Goal: Information Seeking & Learning: Learn about a topic

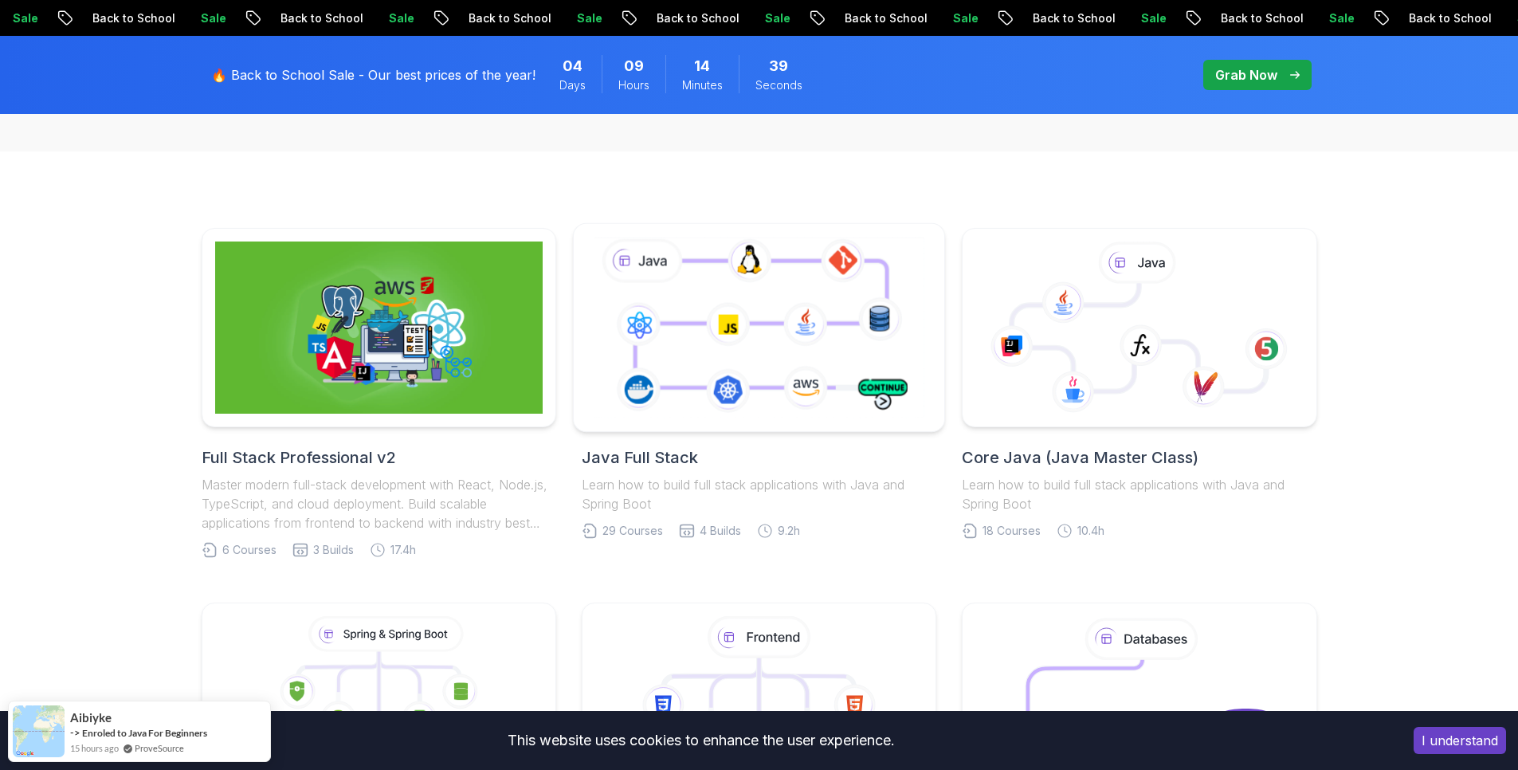
scroll to position [382, 0]
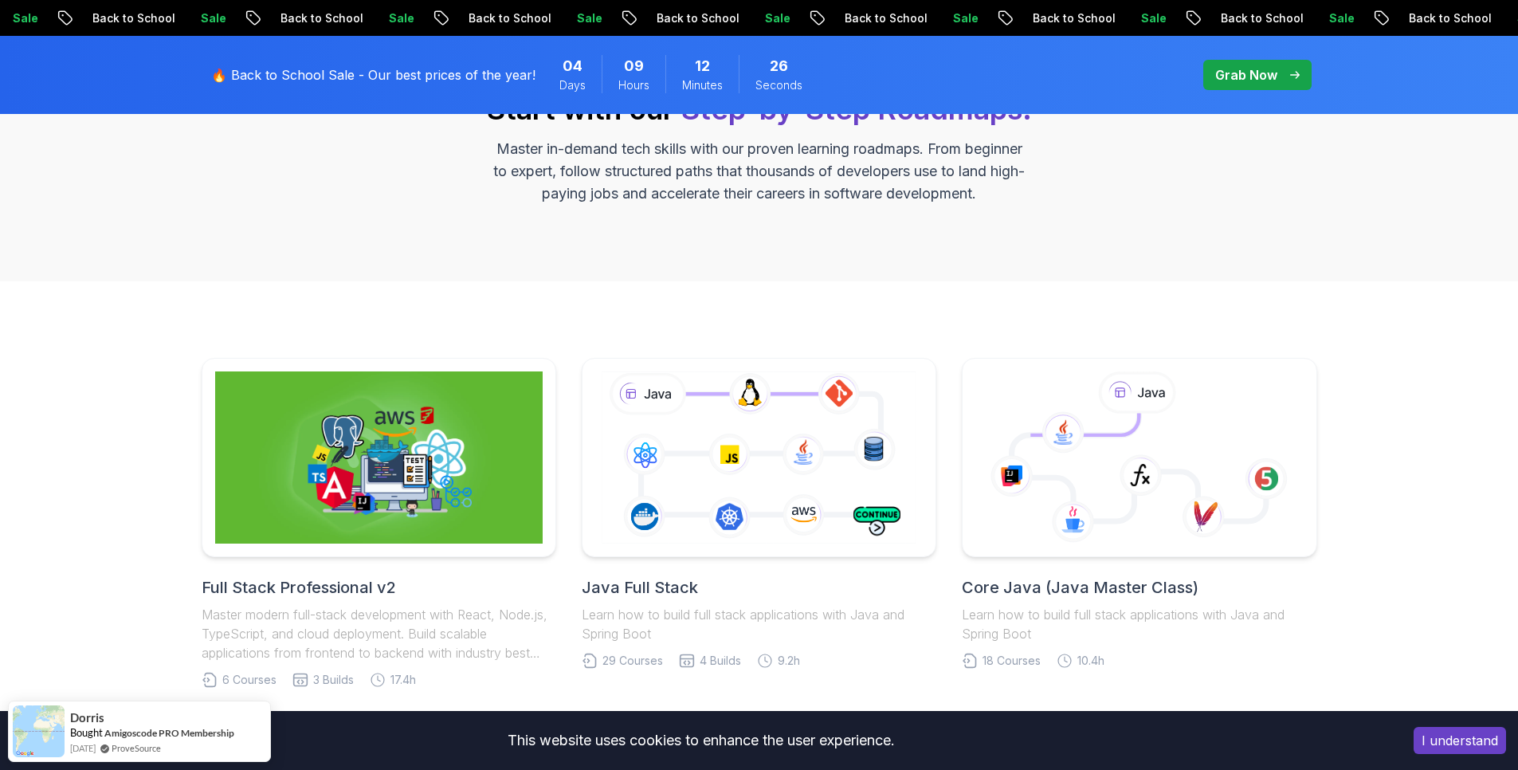
scroll to position [287, 0]
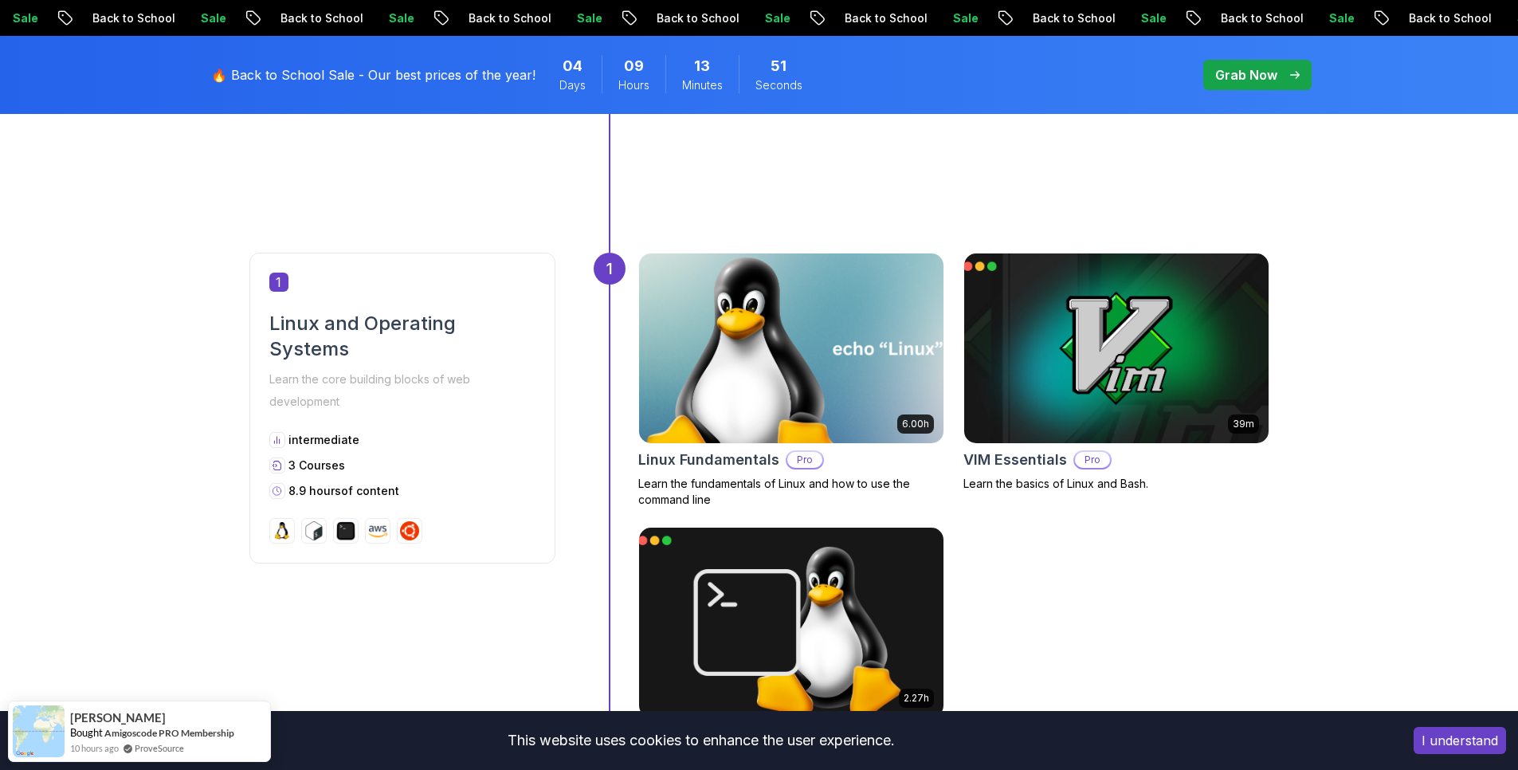
scroll to position [669, 0]
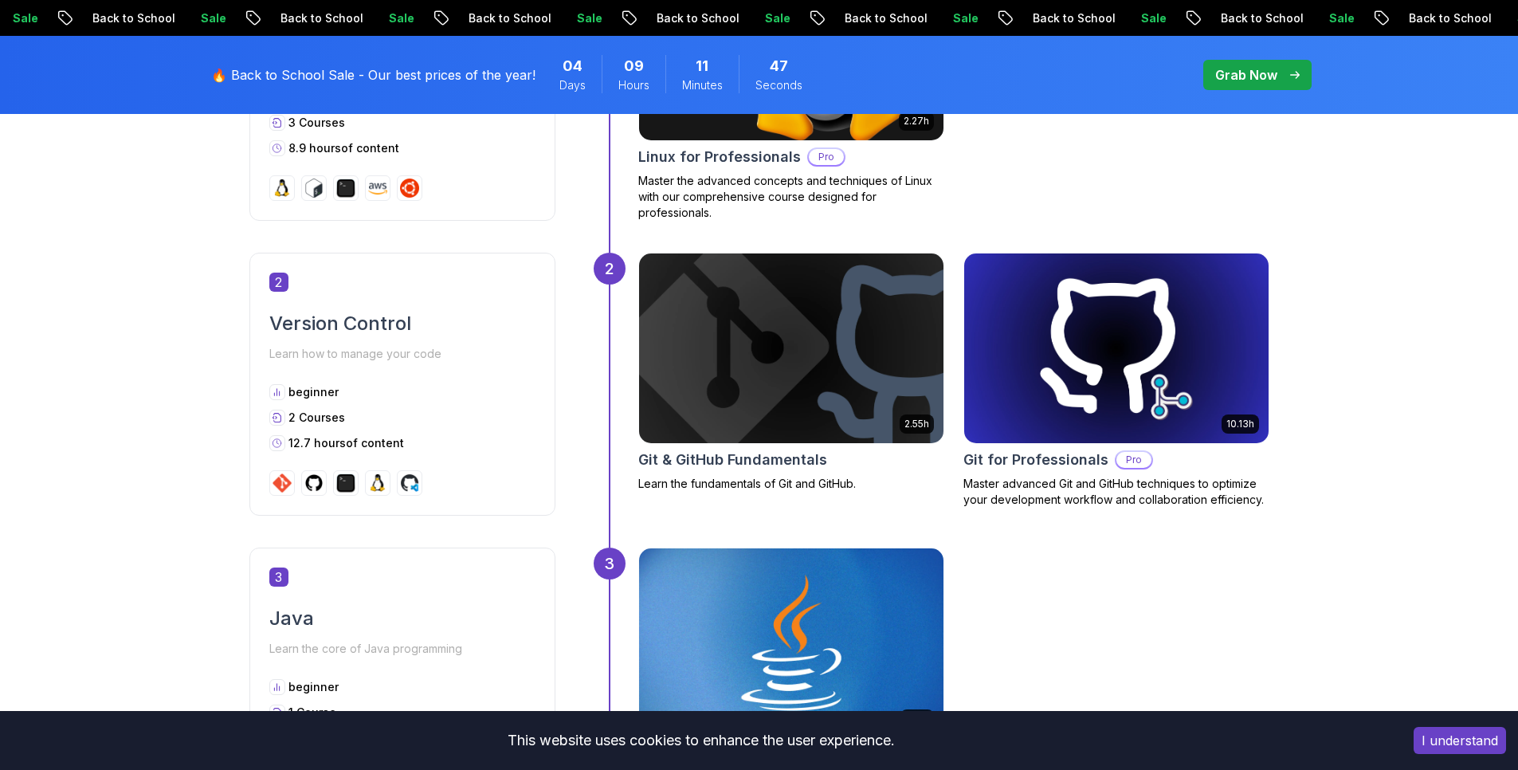
scroll to position [1339, 0]
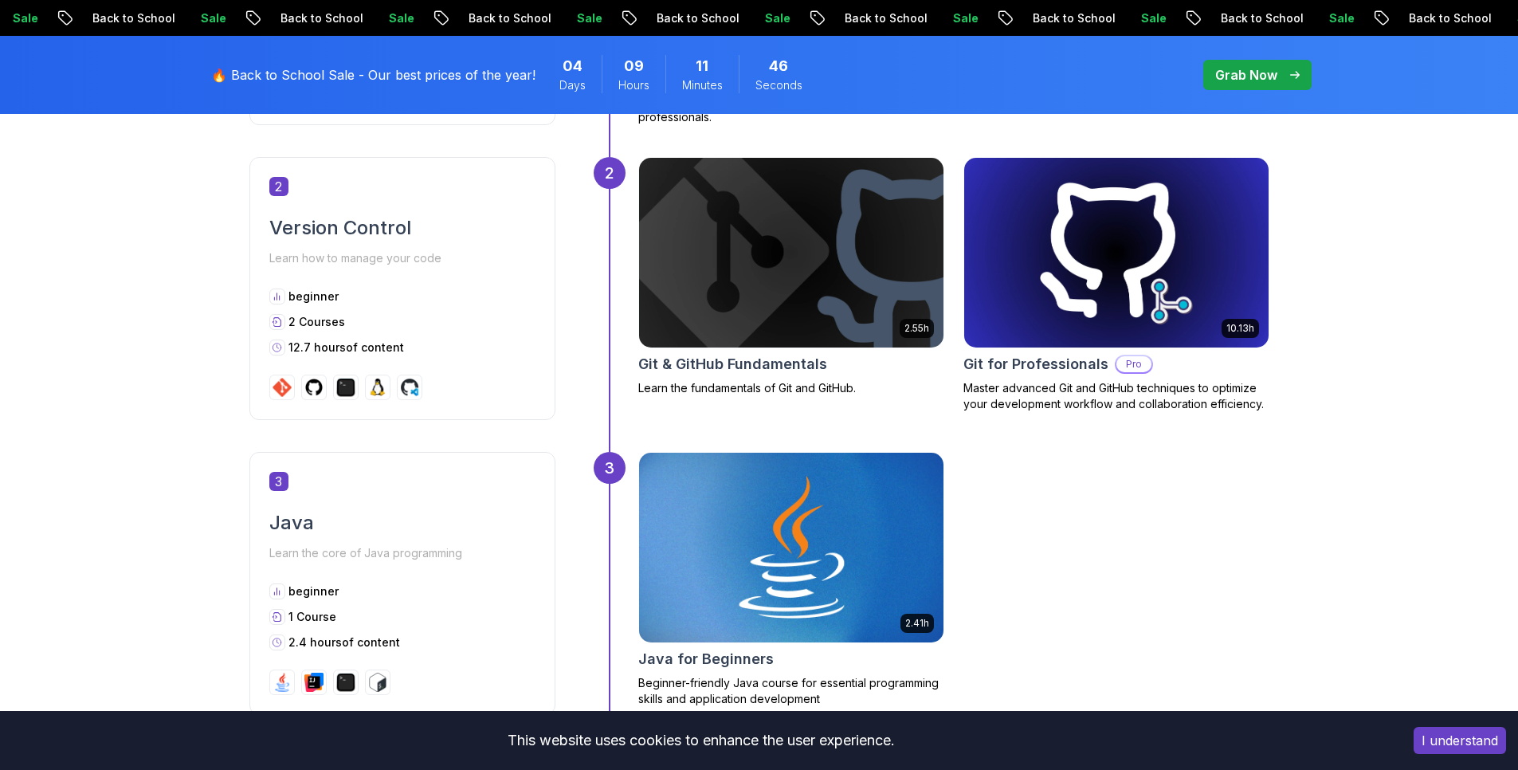
click at [877, 535] on img at bounding box center [790, 547] width 319 height 199
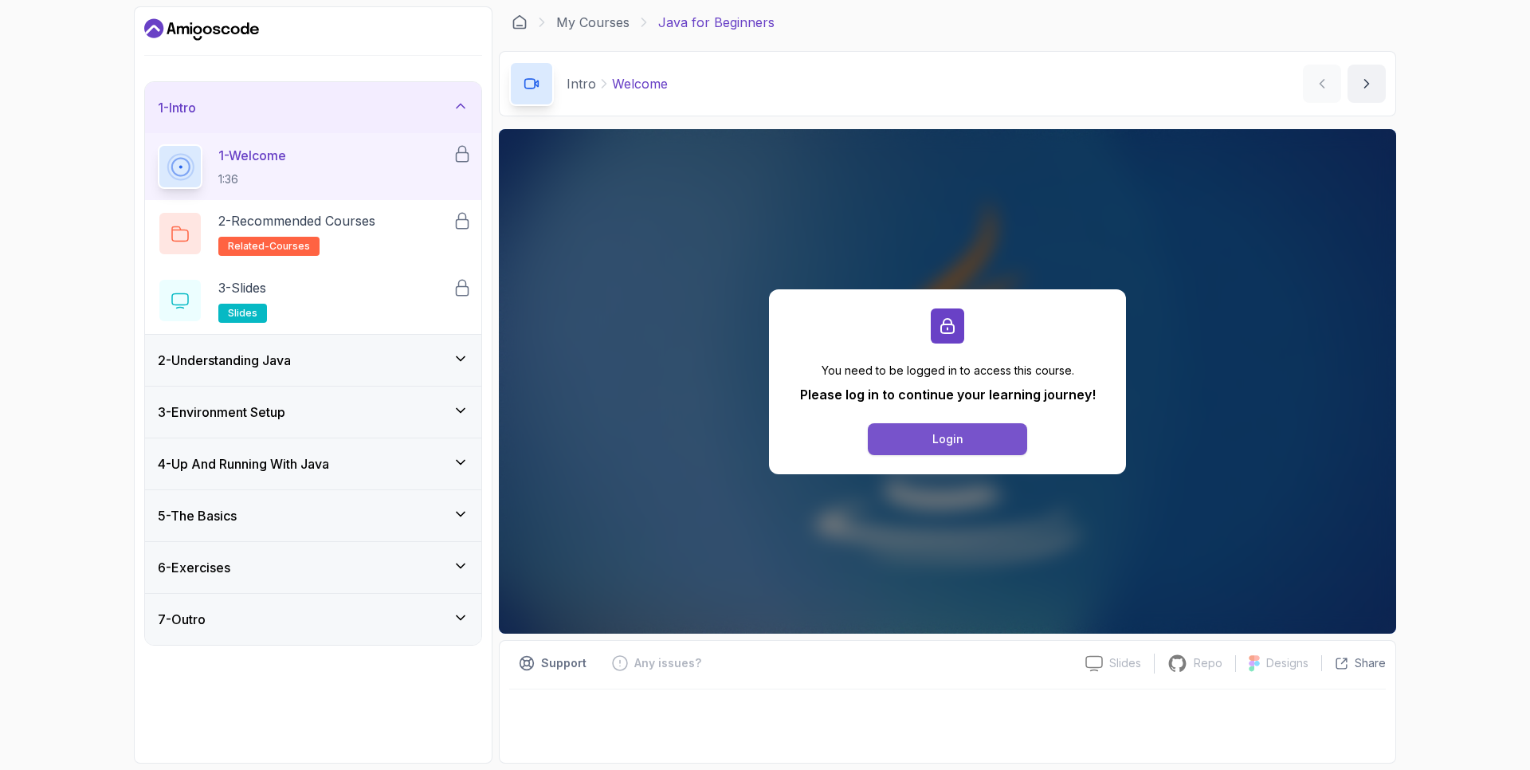
click at [982, 443] on button "Login" at bounding box center [947, 439] width 159 height 32
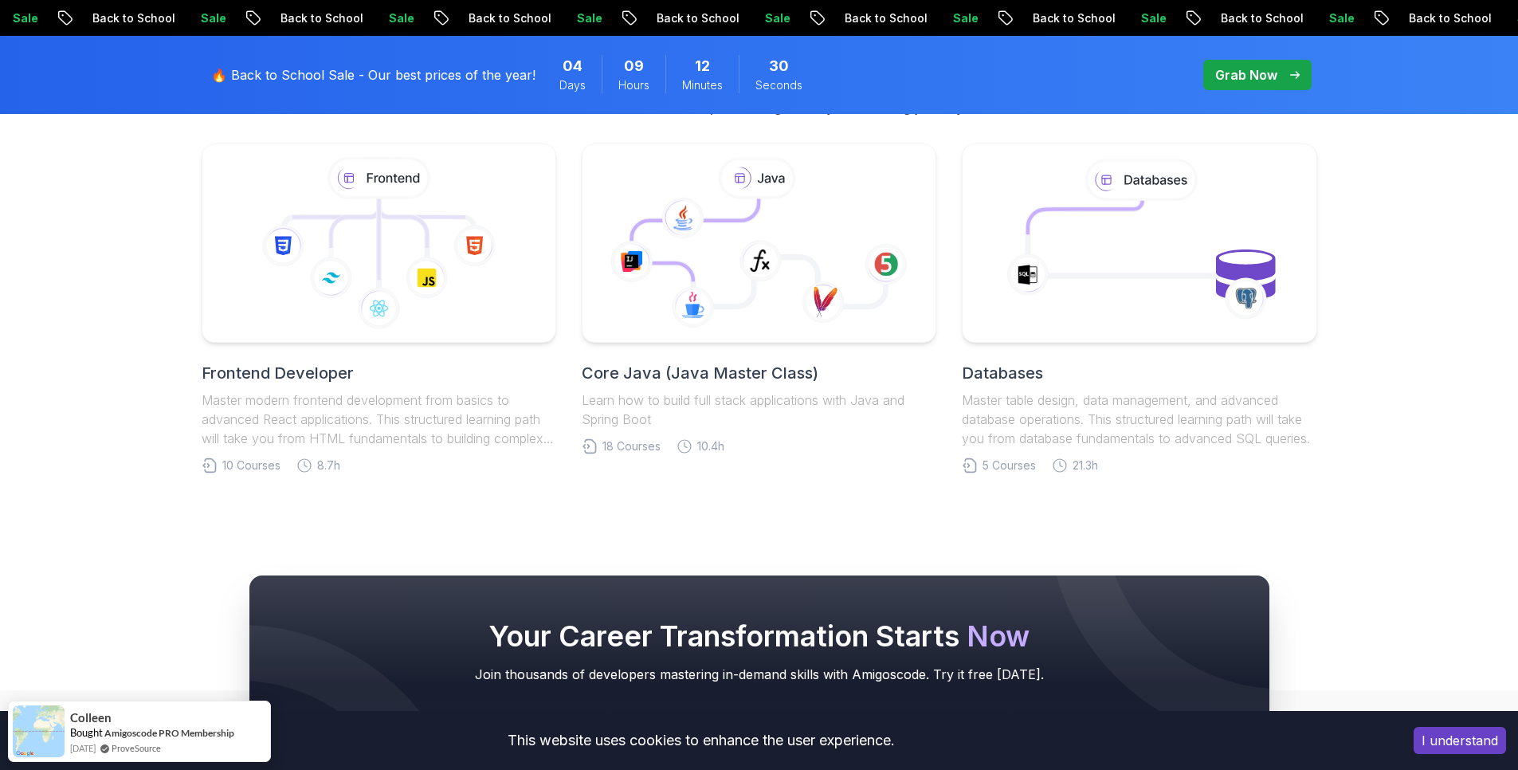
scroll to position [3538, 0]
